Goal: Find specific page/section: Find specific page/section

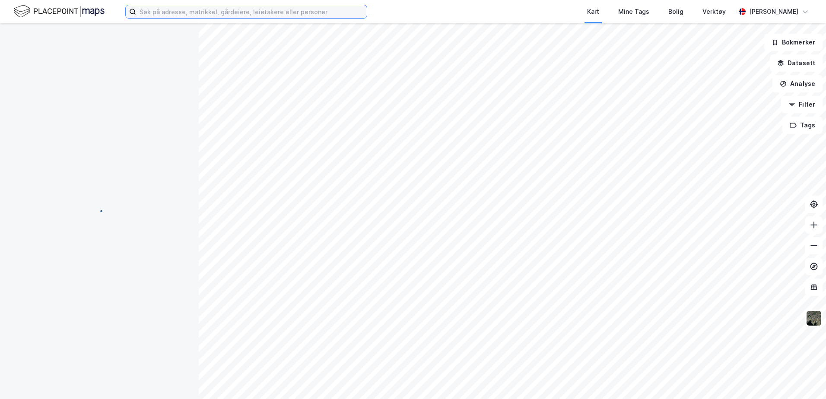
click at [196, 7] on input at bounding box center [251, 11] width 231 height 13
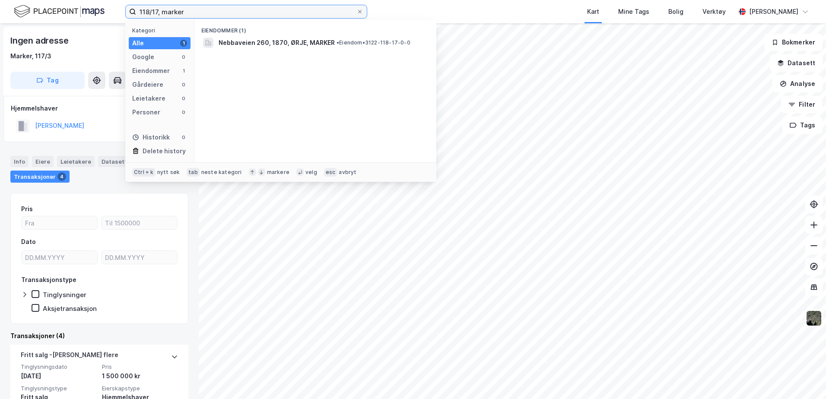
type input "118/17, marker"
click at [290, 41] on span "Nebbaveien 260, 1870, ØRJE, MARKER" at bounding box center [277, 43] width 116 height 10
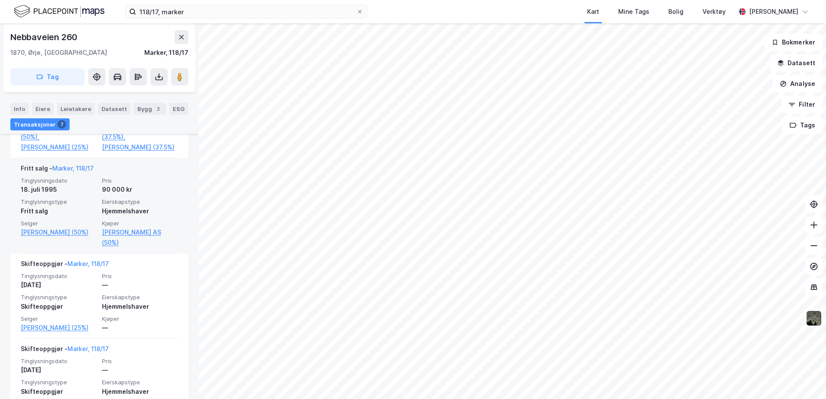
scroll to position [314, 0]
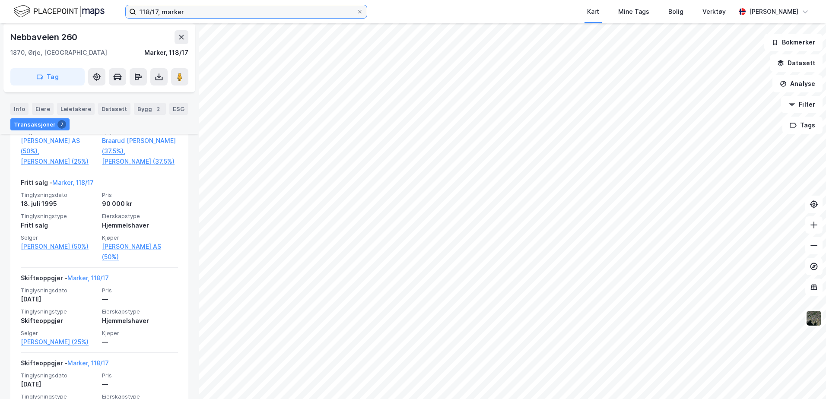
drag, startPoint x: 159, startPoint y: 9, endPoint x: 166, endPoint y: 10, distance: 6.5
click at [159, 9] on input "118/17, marker" at bounding box center [246, 11] width 220 height 13
